Goal: Navigation & Orientation: Find specific page/section

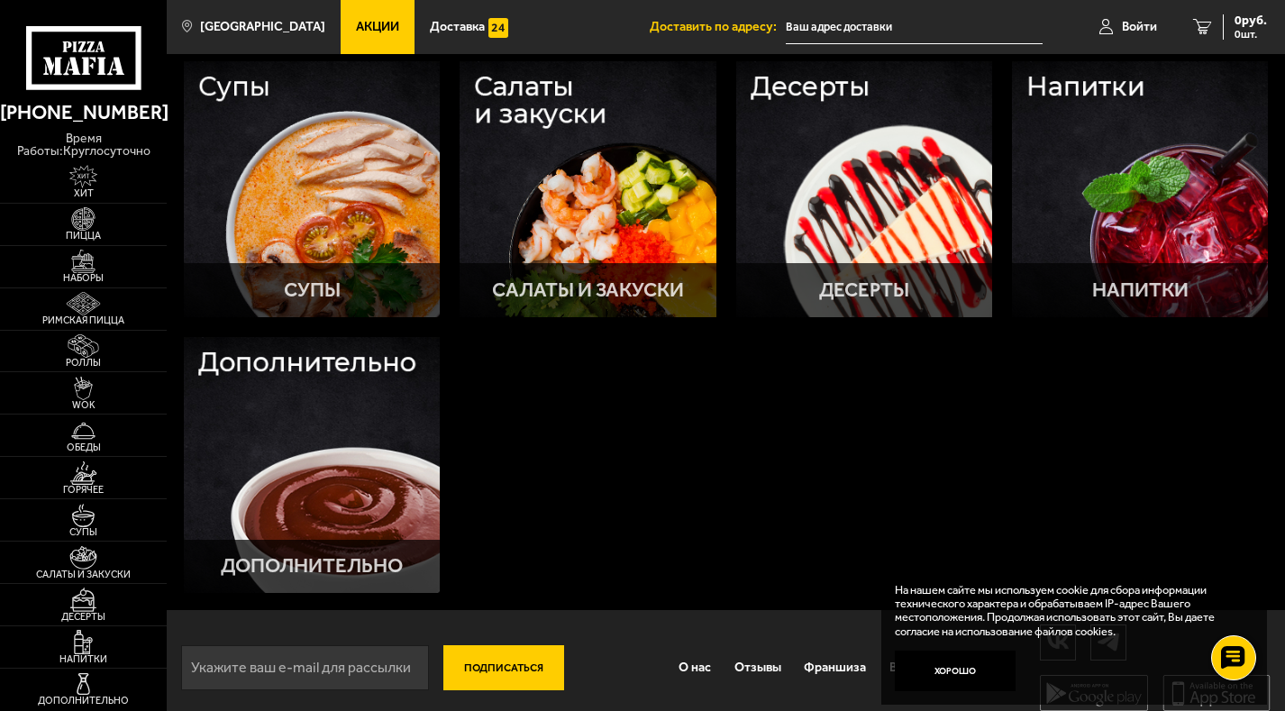
scroll to position [658, 0]
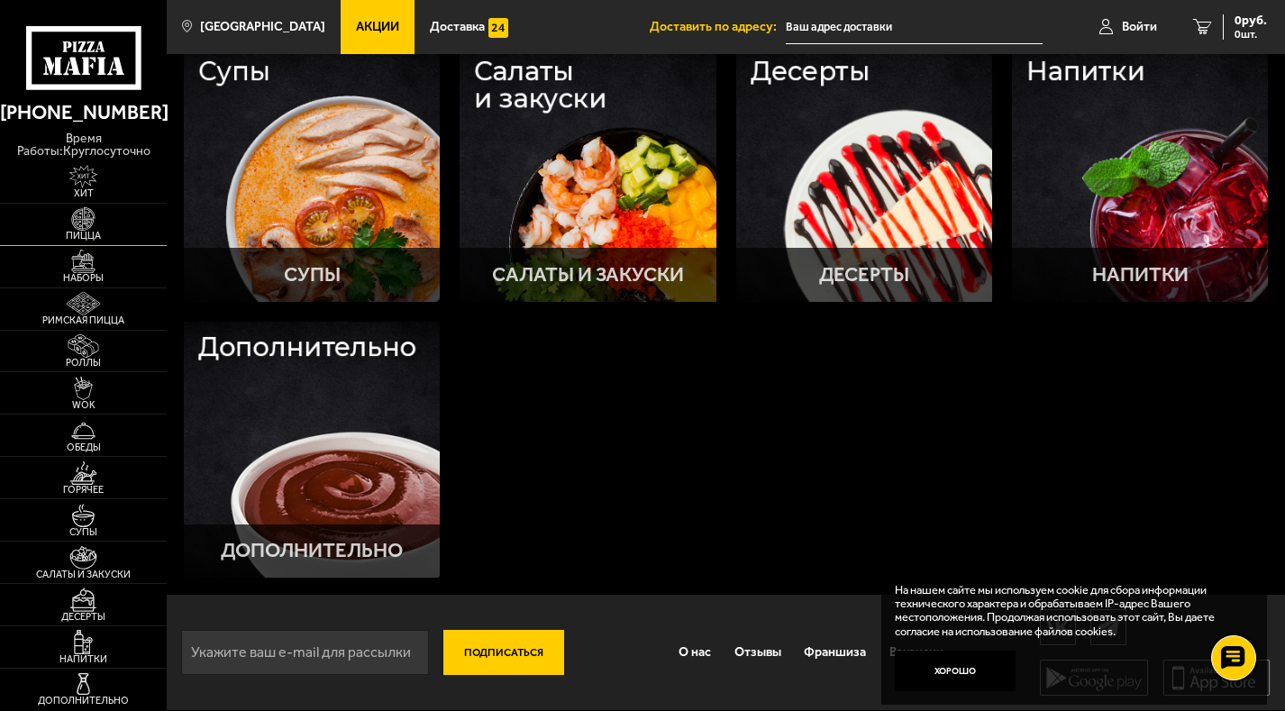
click at [77, 222] on img at bounding box center [83, 218] width 51 height 23
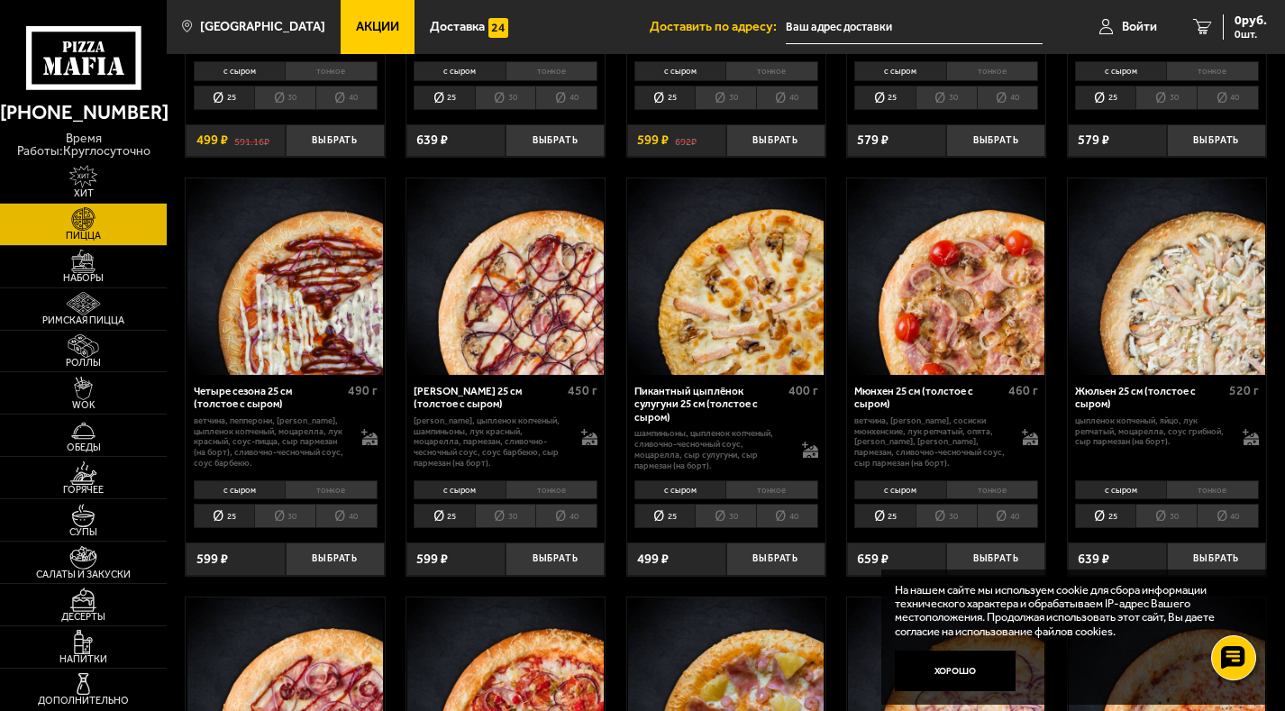
scroll to position [2042, 0]
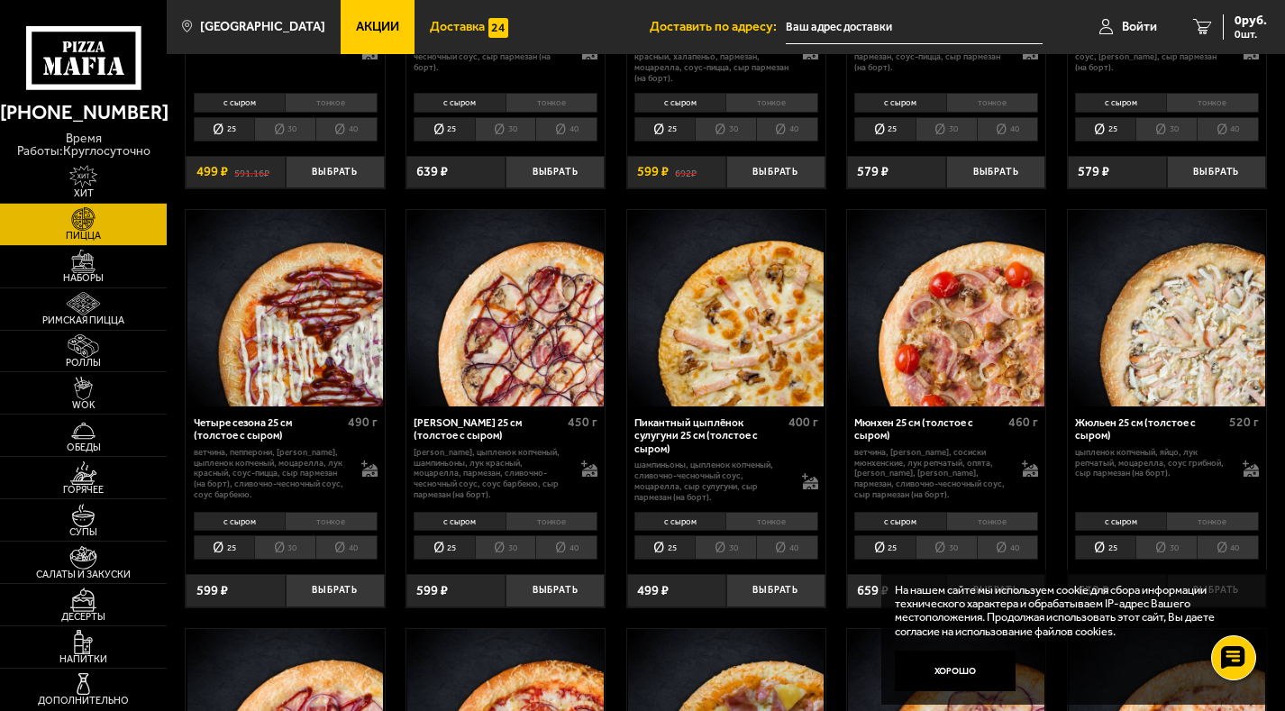
click at [443, 21] on span "Доставка" at bounding box center [457, 27] width 55 height 13
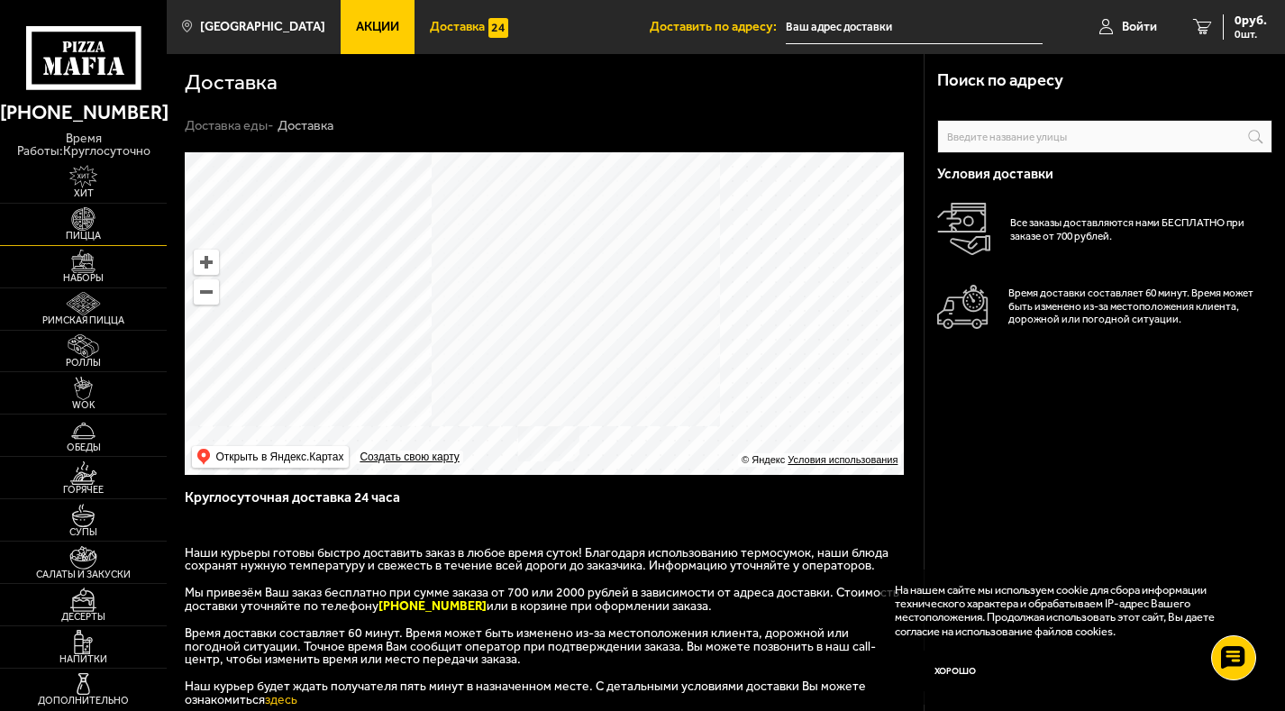
click at [79, 222] on img at bounding box center [83, 218] width 51 height 23
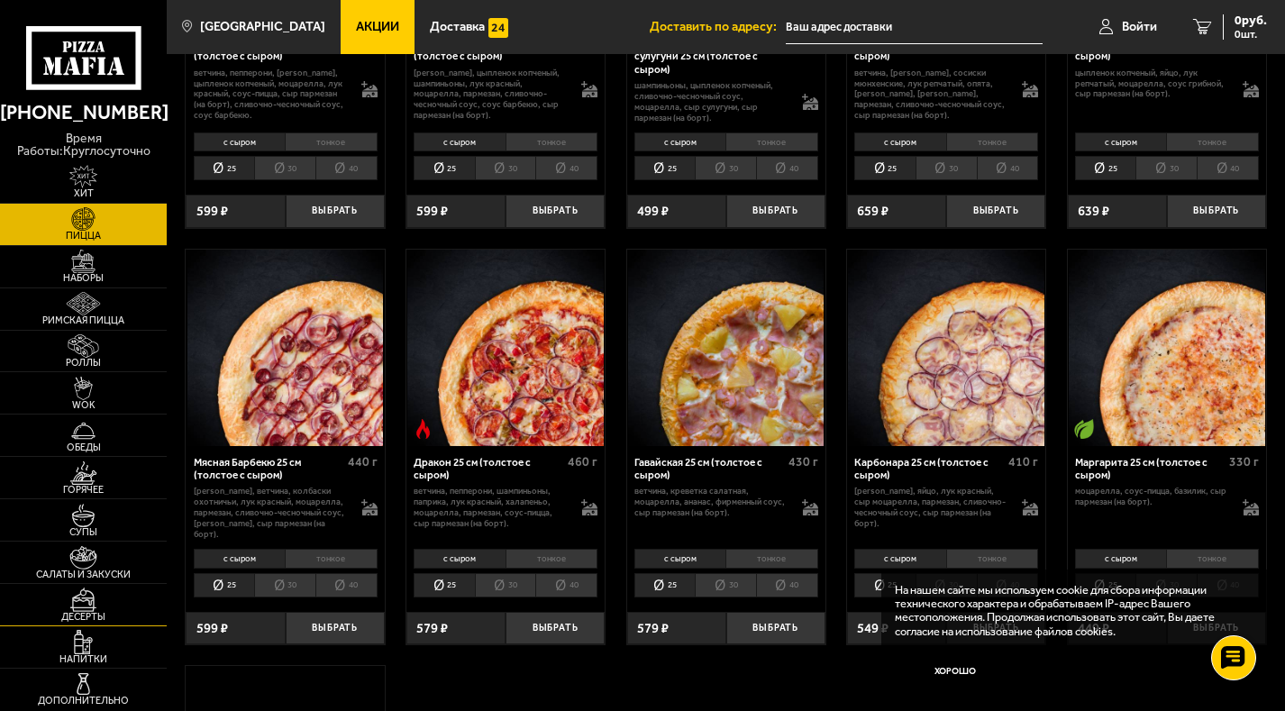
scroll to position [2433, 0]
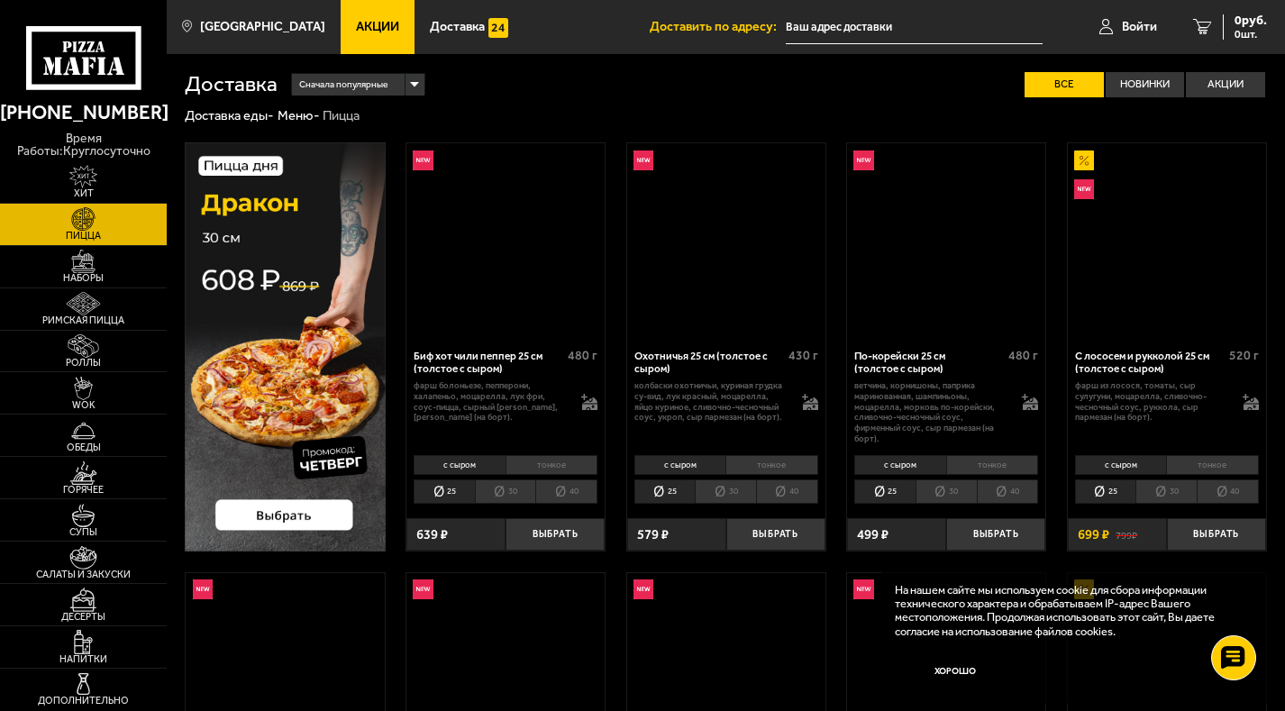
scroll to position [2042, 0]
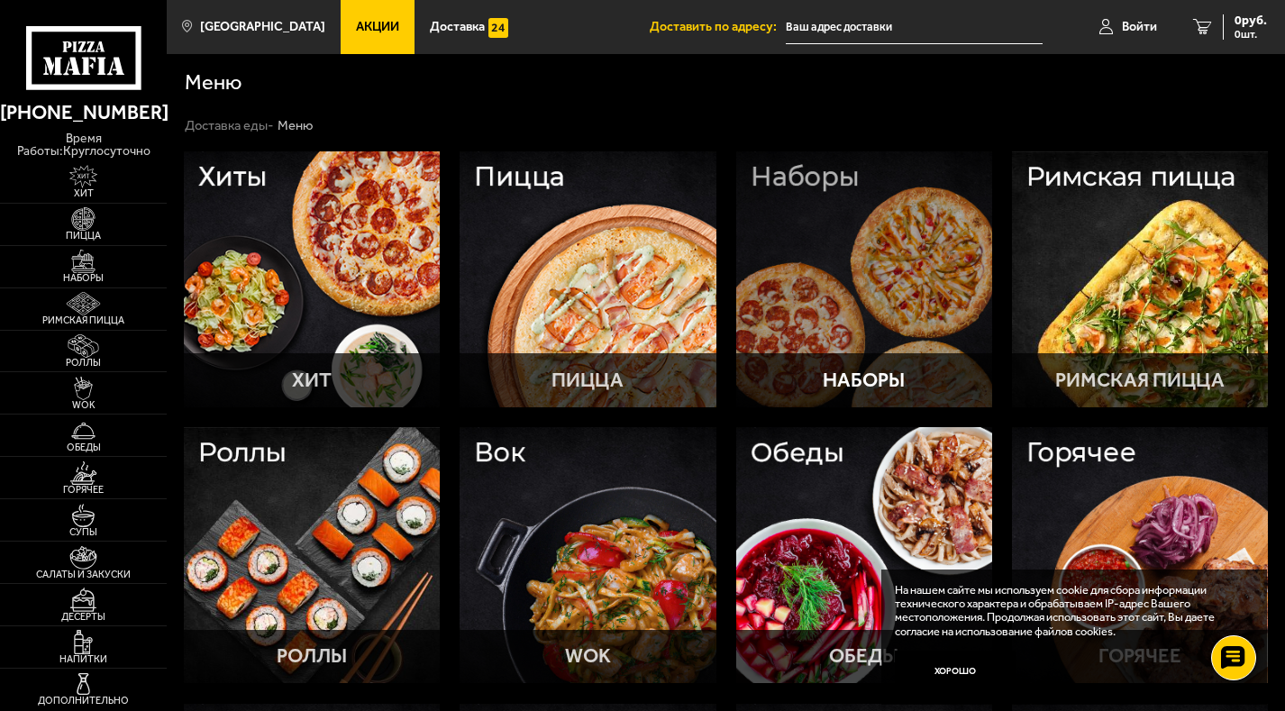
click at [854, 255] on div at bounding box center [864, 279] width 256 height 256
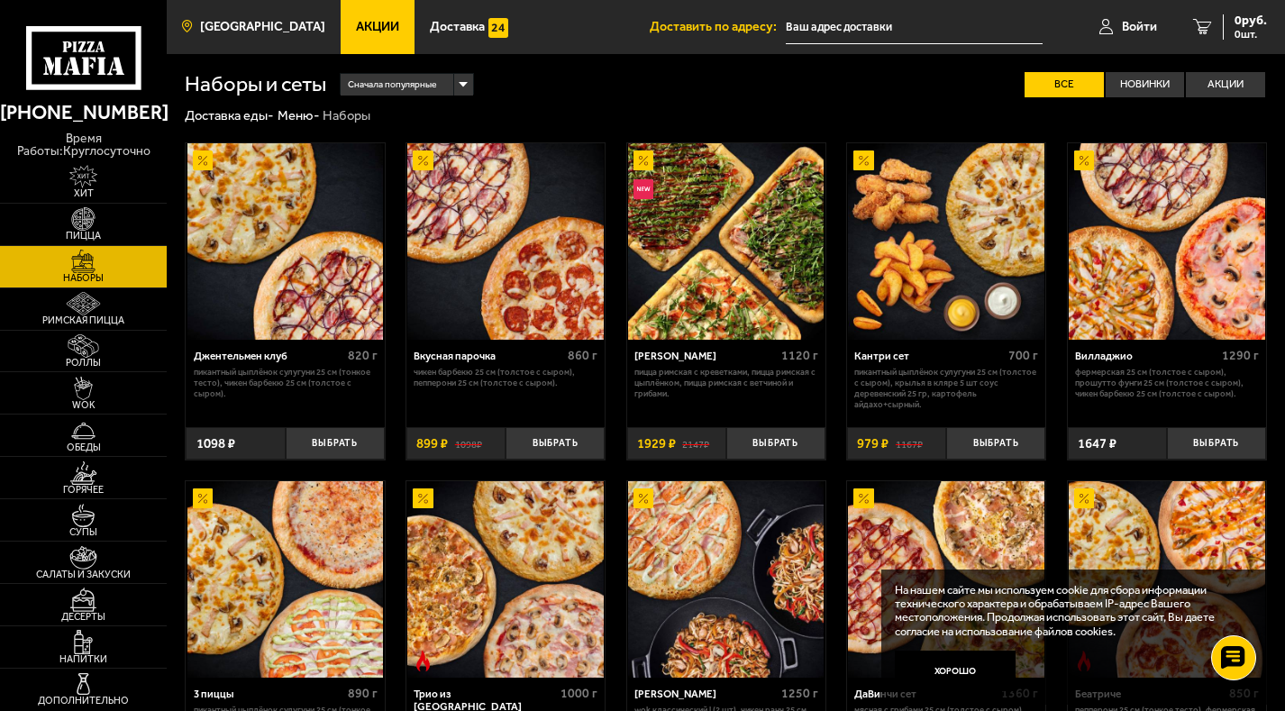
click at [246, 22] on span "[GEOGRAPHIC_DATA]" at bounding box center [262, 27] width 125 height 13
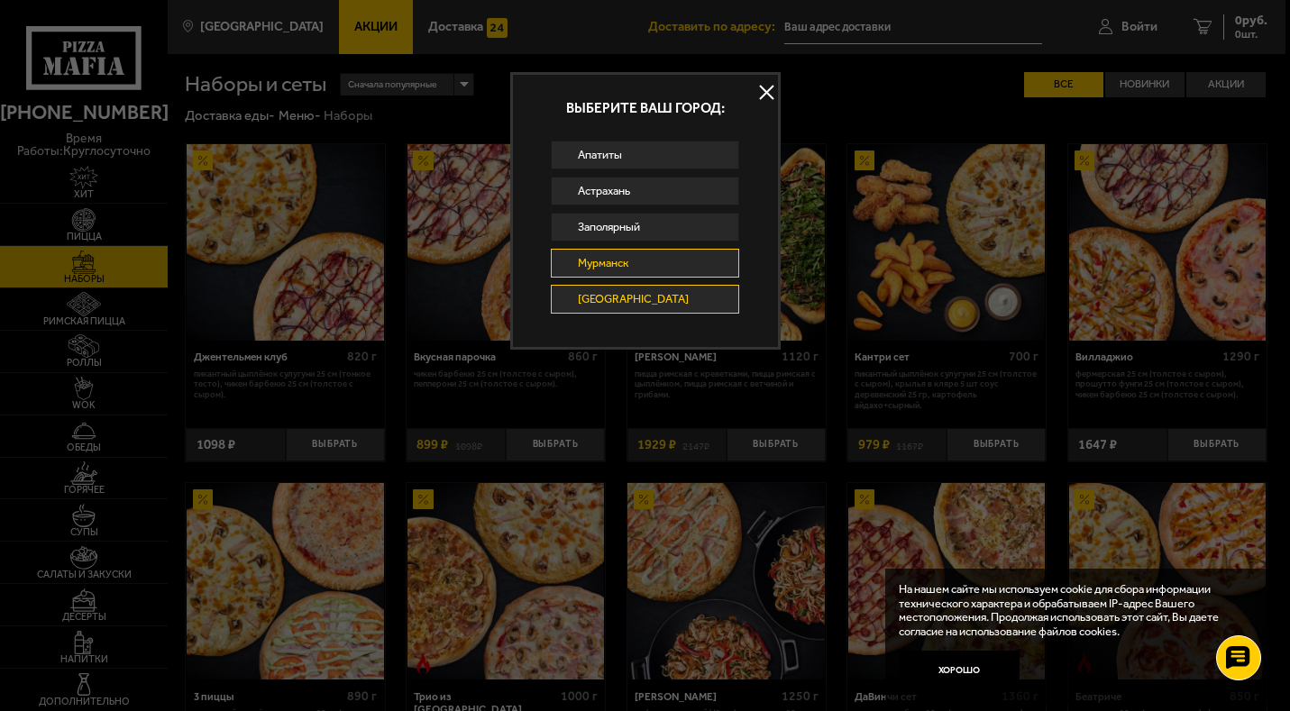
click at [653, 266] on link "Мурманск" at bounding box center [644, 263] width 187 height 29
